Goal: Transaction & Acquisition: Purchase product/service

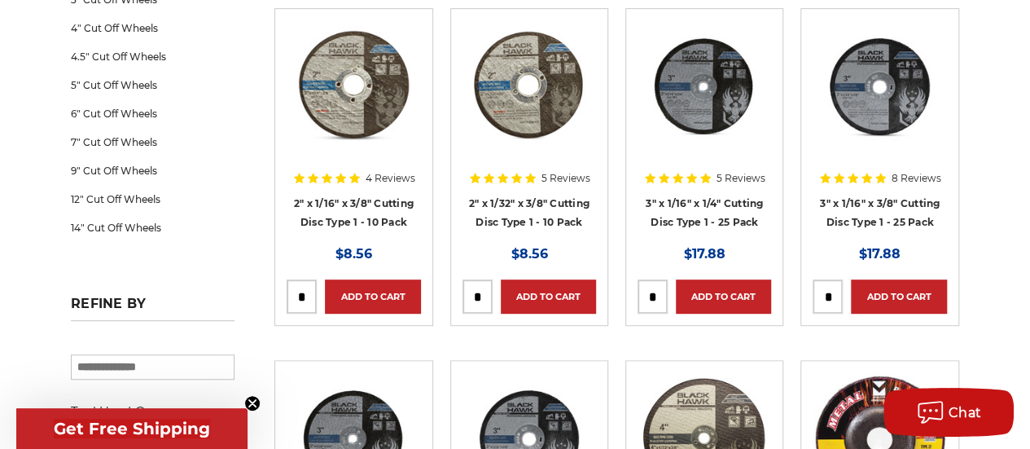
scroll to position [368, 0]
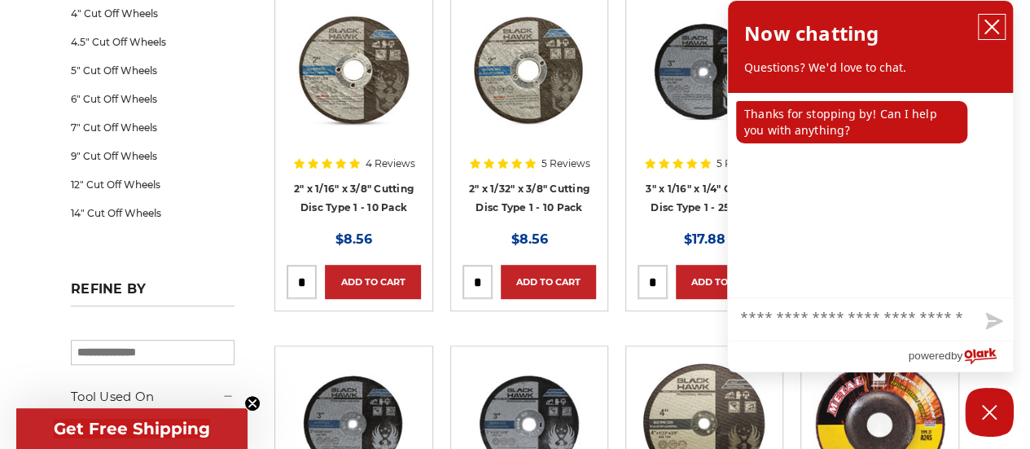
click at [994, 24] on icon "close chatbox" at bounding box center [991, 26] width 13 height 13
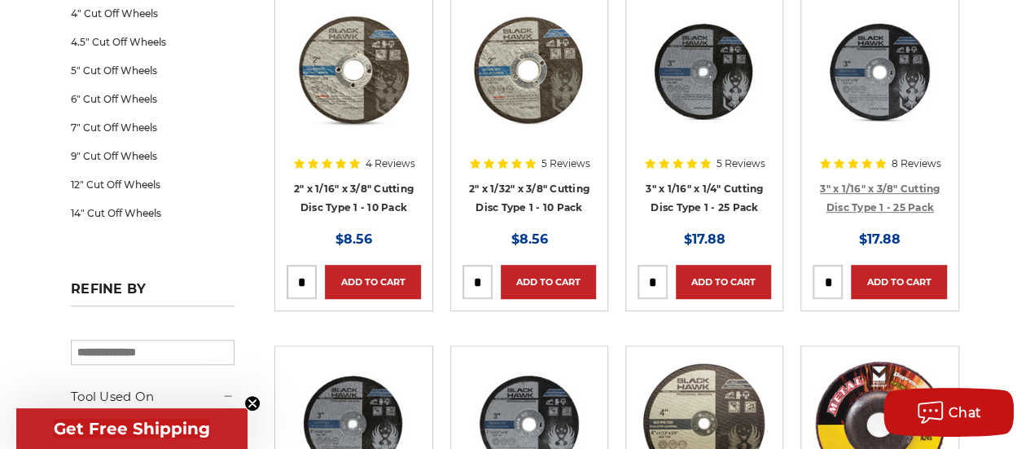
click at [906, 187] on link "3" x 1/16" x 3/8" Cutting Disc Type 1 - 25 Pack" at bounding box center [880, 197] width 120 height 31
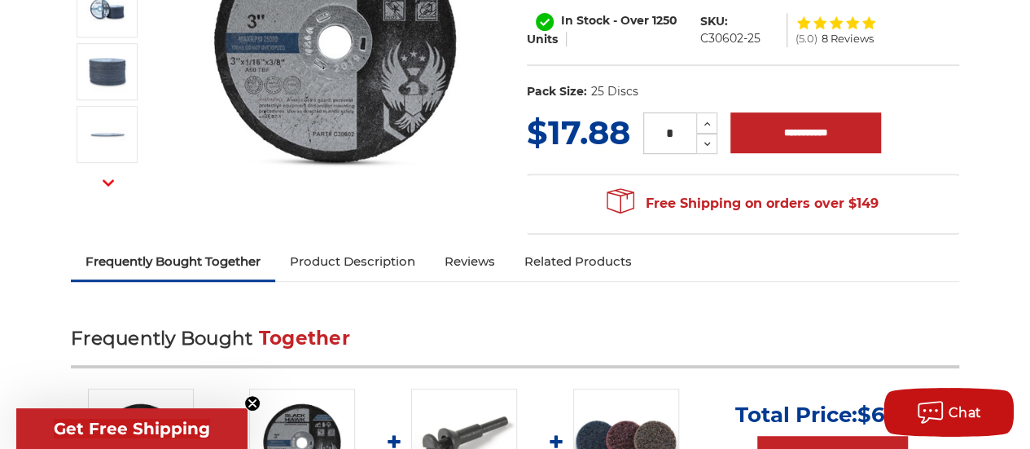
scroll to position [391, 0]
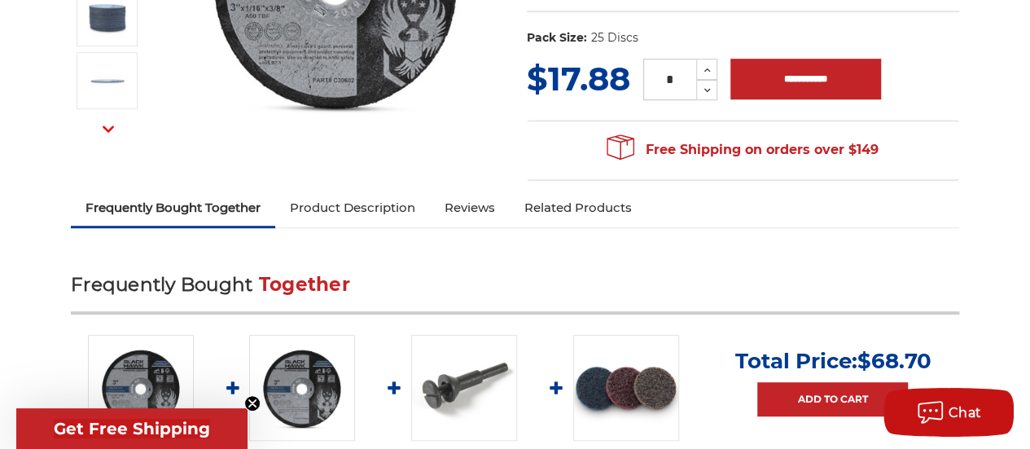
click at [471, 211] on link "Reviews" at bounding box center [470, 208] width 80 height 36
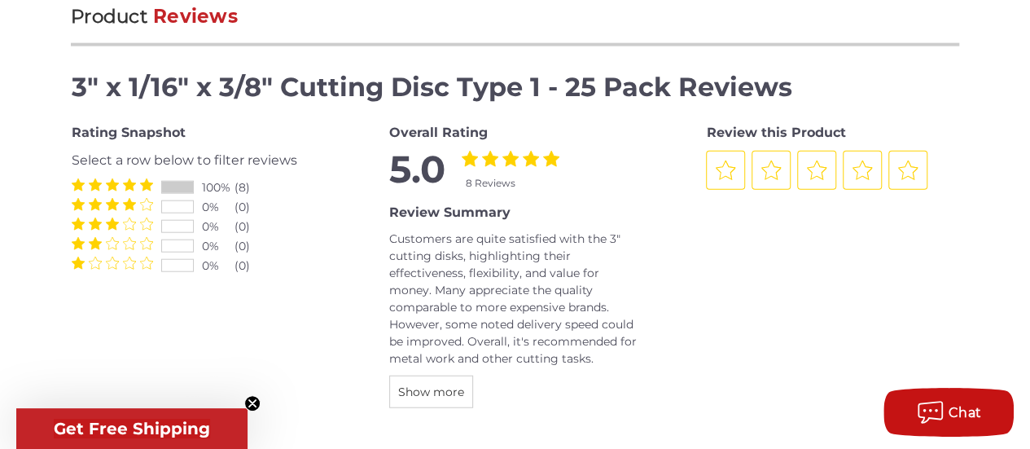
scroll to position [1860, 0]
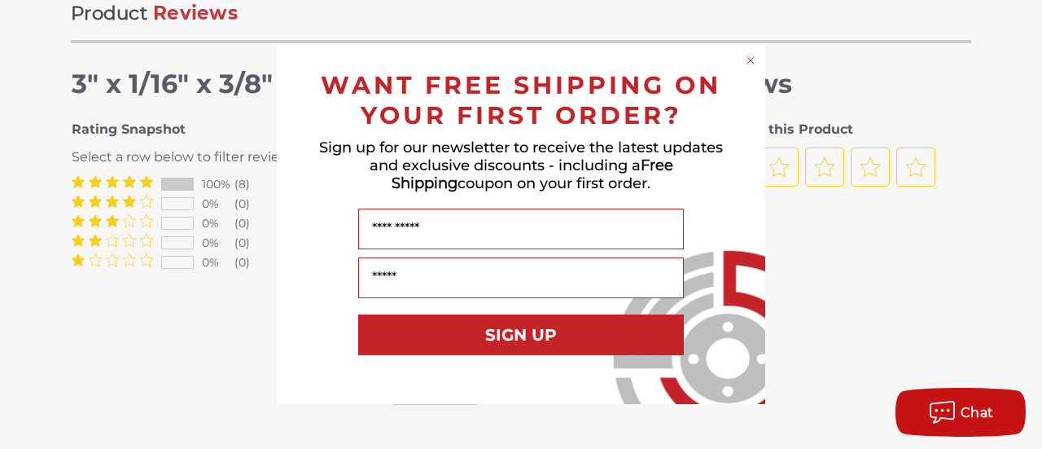
click at [750, 61] on circle "Close dialog" at bounding box center [751, 59] width 15 height 15
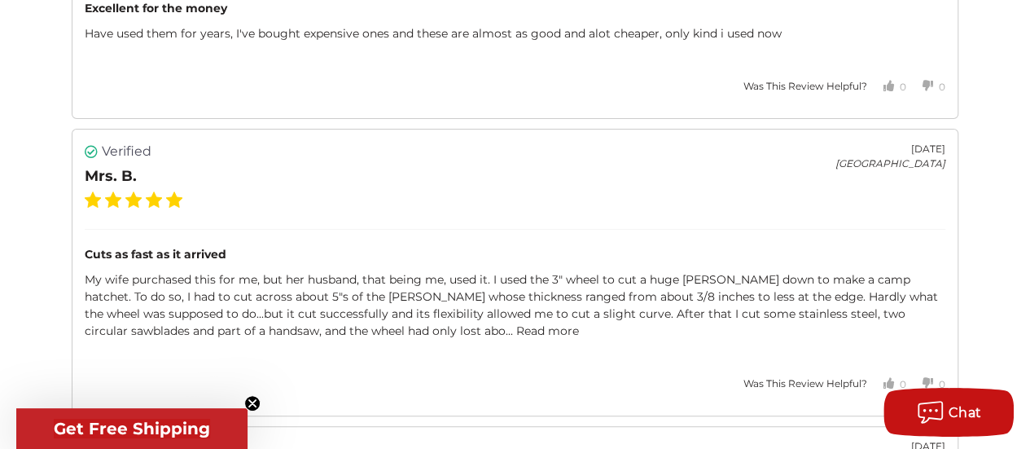
scroll to position [3260, 0]
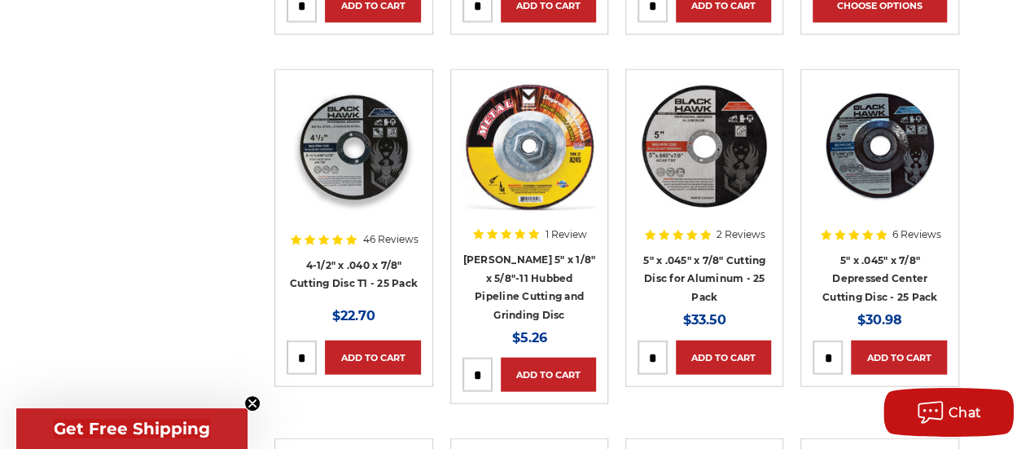
scroll to position [1728, 0]
